Goal: Communication & Community: Answer question/provide support

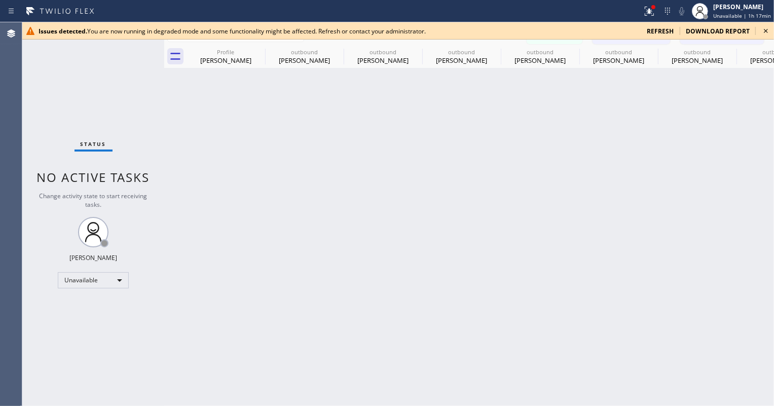
click at [664, 29] on span "refresh" at bounding box center [659, 31] width 27 height 9
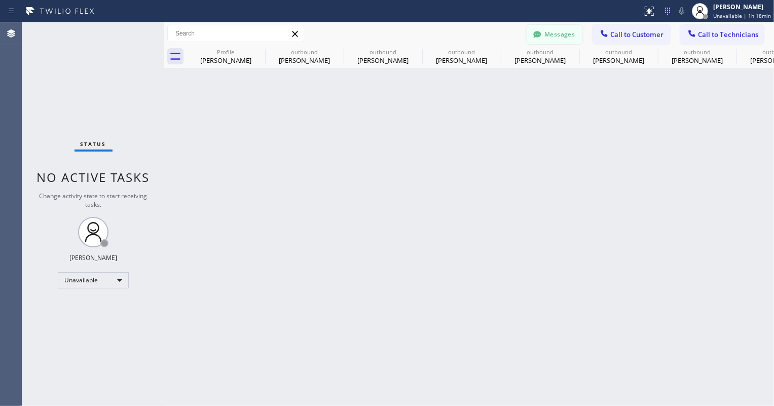
click at [551, 34] on button "Messages" at bounding box center [554, 34] width 56 height 19
click at [551, 34] on div "RR [PERSON_NAME] [PHONE_NUMBER] Choose phone number [PHONE_NUMBER] [STREET_ADDR…" at bounding box center [553, 50] width 440 height 41
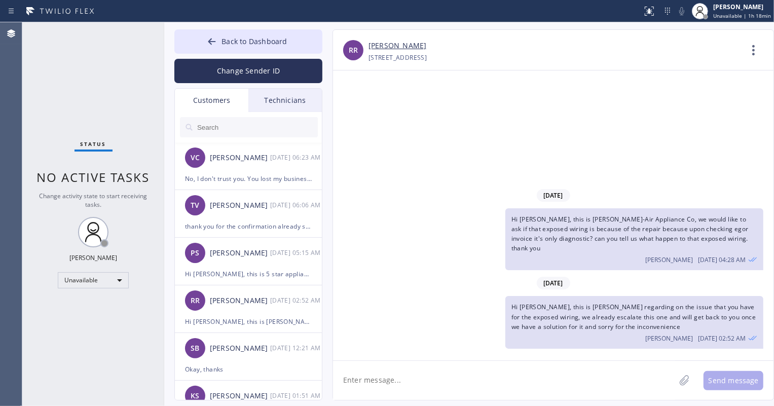
click at [274, 134] on input "text" at bounding box center [257, 127] width 122 height 20
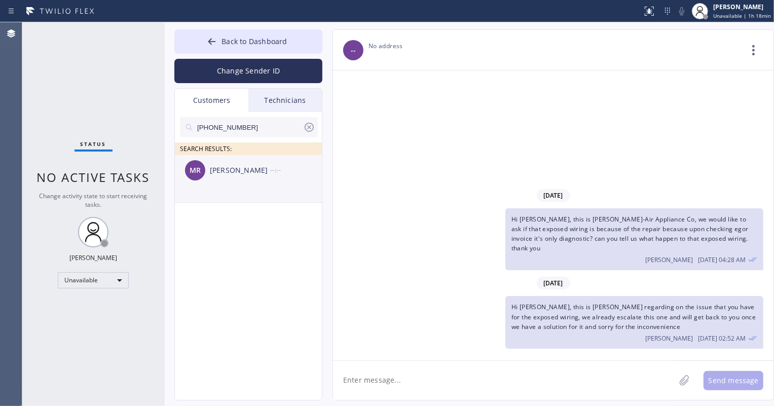
click at [258, 178] on div "[PERSON_NAME] --:--" at bounding box center [249, 170] width 148 height 30
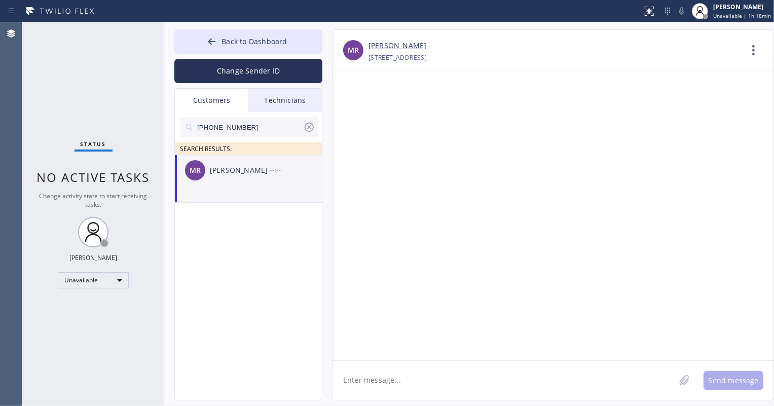
click at [421, 377] on textarea at bounding box center [504, 380] width 342 height 39
click at [405, 388] on textarea "Hi [PERSON_NAME]," at bounding box center [513, 380] width 360 height 39
click at [405, 383] on textarea "Hi [PERSON_NAME]," at bounding box center [513, 380] width 360 height 39
paste textarea "Good day! This is the appliance repair company you recently contacted. Unfortun…"
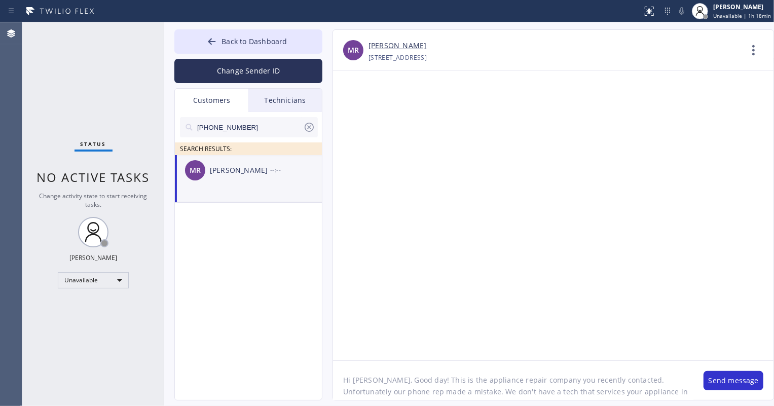
click at [340, 380] on textarea "Hi [PERSON_NAME], Good day! This is the appliance repair company you recently c…" at bounding box center [513, 380] width 360 height 39
click at [356, 371] on textarea "Hi [PERSON_NAME], Good day! This is the appliance repair company you recently c…" at bounding box center [513, 380] width 360 height 39
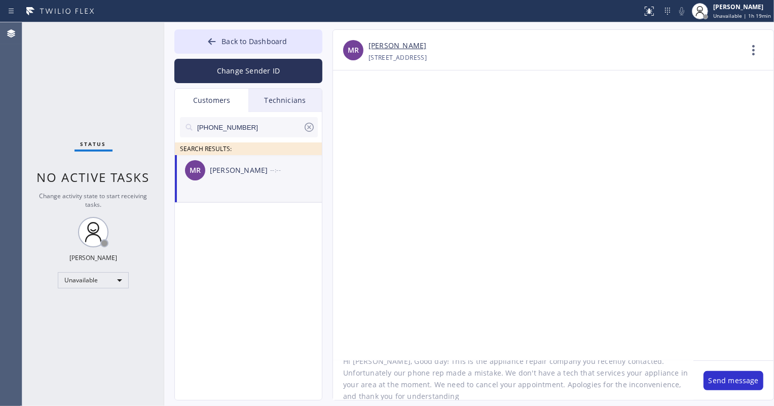
scroll to position [21, 0]
type textarea "Hi [PERSON_NAME], Good day! This is the appliance repair company you recently c…"
click at [715, 386] on button "Send message" at bounding box center [733, 380] width 60 height 19
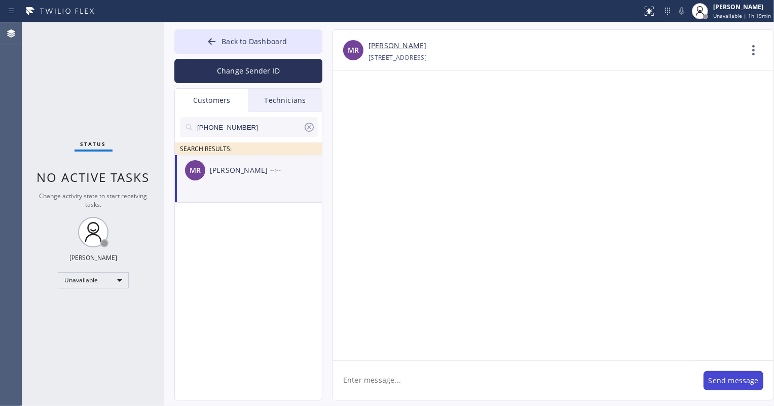
scroll to position [0, 0]
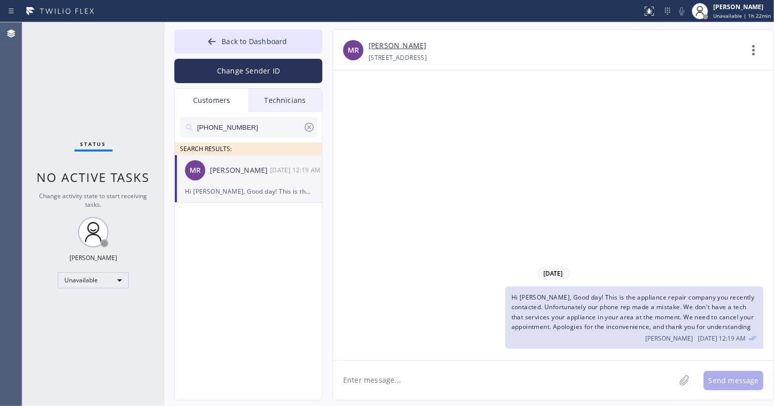
click at [309, 126] on icon at bounding box center [309, 127] width 12 height 12
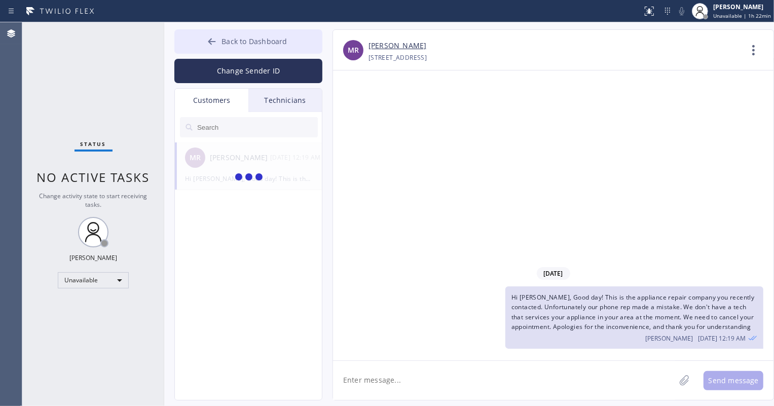
click at [218, 45] on button "Back to Dashboard" at bounding box center [248, 41] width 148 height 24
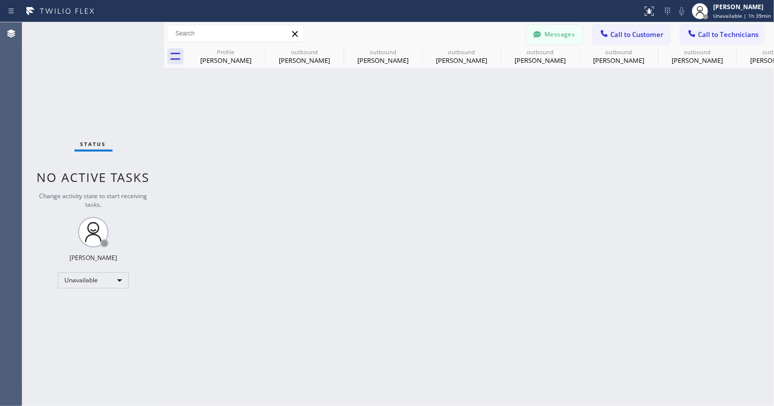
click at [572, 35] on button "Messages" at bounding box center [554, 34] width 56 height 19
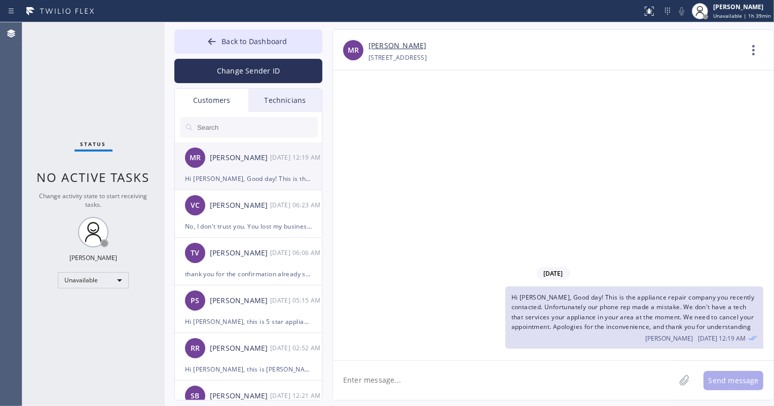
click at [252, 184] on div "Hi [PERSON_NAME], Good day! This is the appliance repair company you recently c…" at bounding box center [248, 179] width 127 height 12
click at [246, 222] on div "No, I don't trust you. You lost my business. Incredibly rude not to let me know…" at bounding box center [248, 226] width 127 height 12
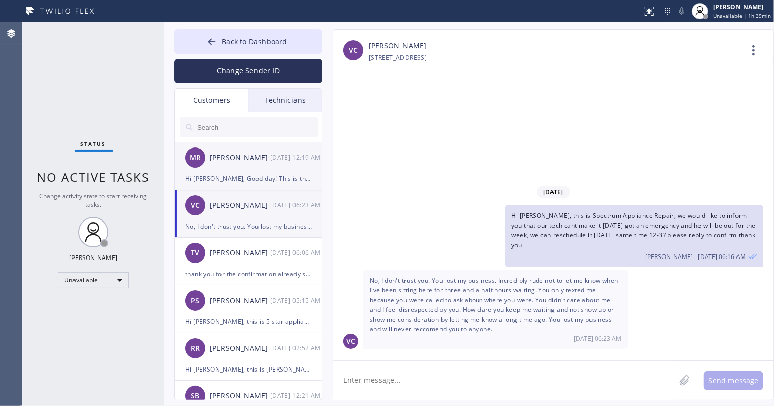
click at [251, 173] on div "Hi [PERSON_NAME], Good day! This is the appliance repair company you recently c…" at bounding box center [248, 179] width 127 height 12
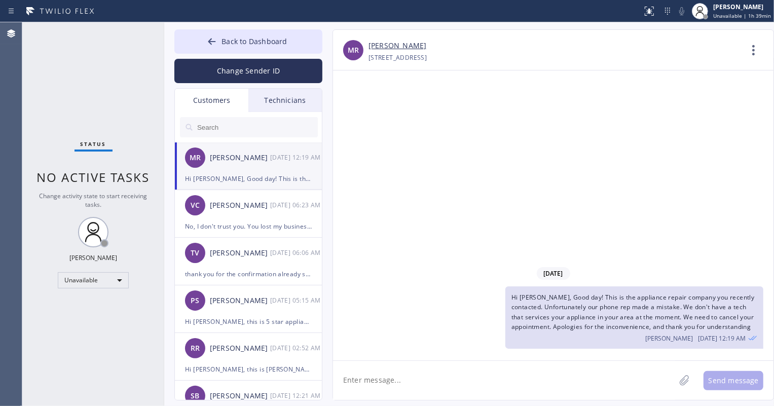
click at [282, 94] on div "Technicians" at bounding box center [284, 100] width 73 height 23
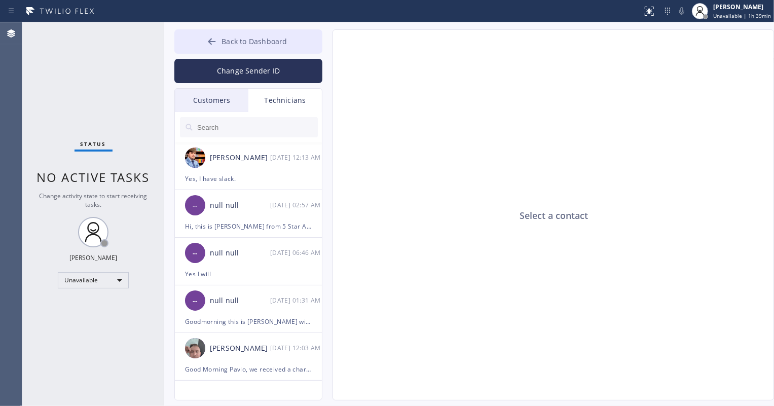
click at [227, 40] on span "Back to Dashboard" at bounding box center [253, 41] width 65 height 10
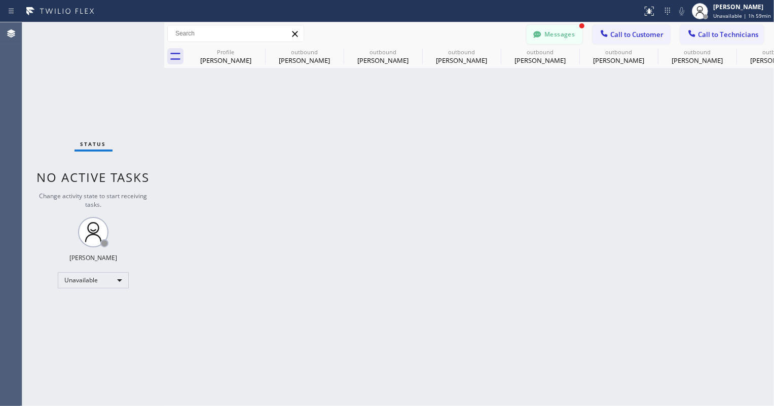
click at [550, 33] on button "Messages" at bounding box center [554, 34] width 56 height 19
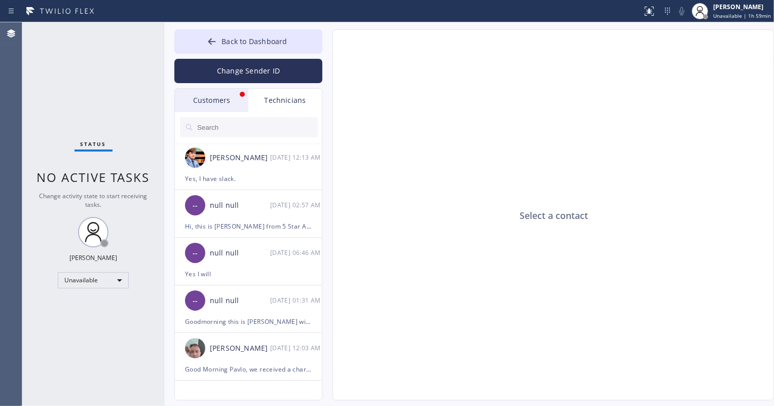
click at [220, 99] on div "Customers" at bounding box center [211, 100] width 73 height 23
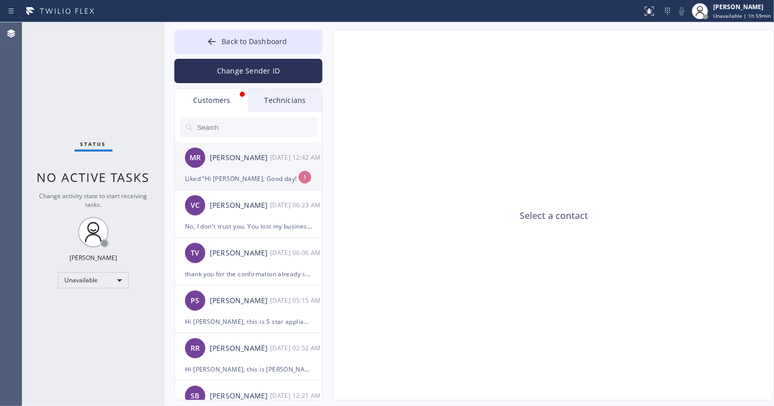
click at [260, 177] on div "Liked “Hi [PERSON_NAME], Good day! This is the appliance repair company you rec…" at bounding box center [248, 179] width 127 height 12
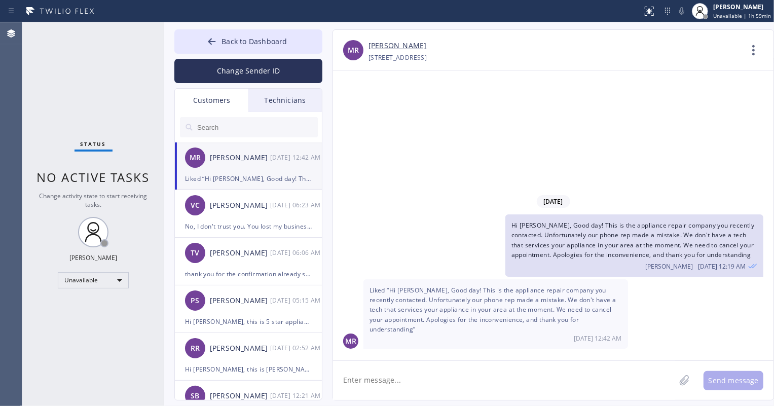
click at [385, 48] on link "[PERSON_NAME]" at bounding box center [397, 46] width 58 height 12
